Goal: Information Seeking & Learning: Check status

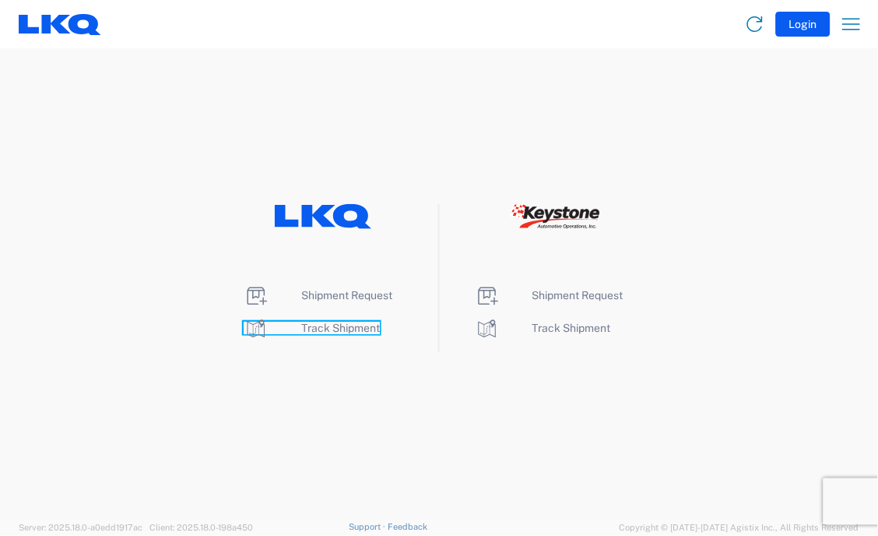
click at [329, 329] on span "Track Shipment" at bounding box center [340, 328] width 79 height 12
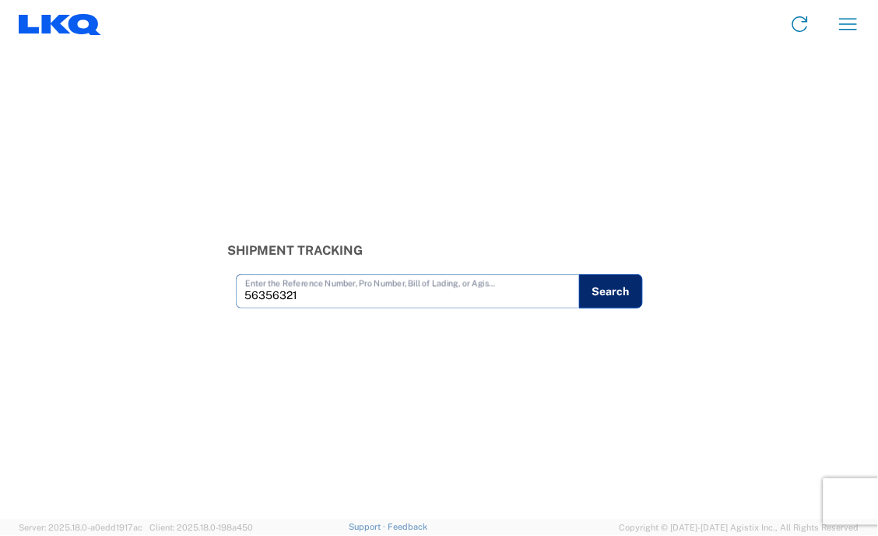
type input "56356321"
click at [606, 285] on button "Search" at bounding box center [611, 291] width 64 height 34
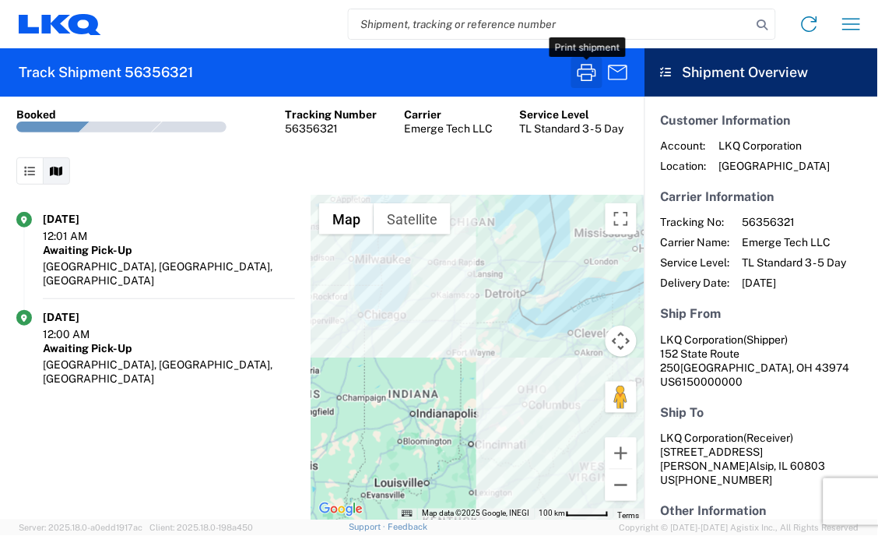
click at [589, 67] on icon "button" at bounding box center [587, 72] width 25 height 25
